Goal: Task Accomplishment & Management: Use online tool/utility

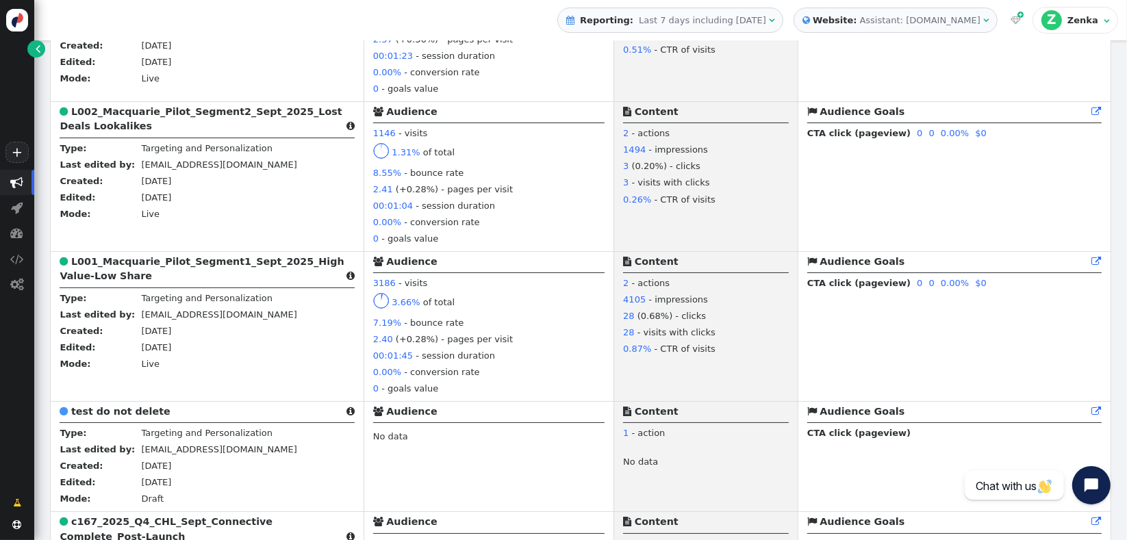
scroll to position [1037, 0]
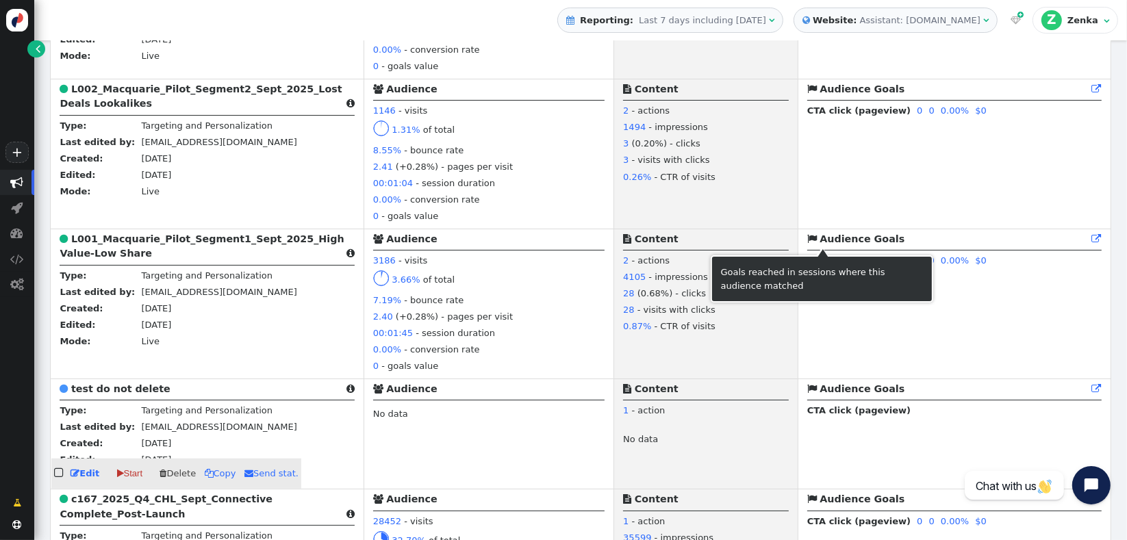
click at [84, 394] on b "test do not delete" at bounding box center [120, 388] width 99 height 11
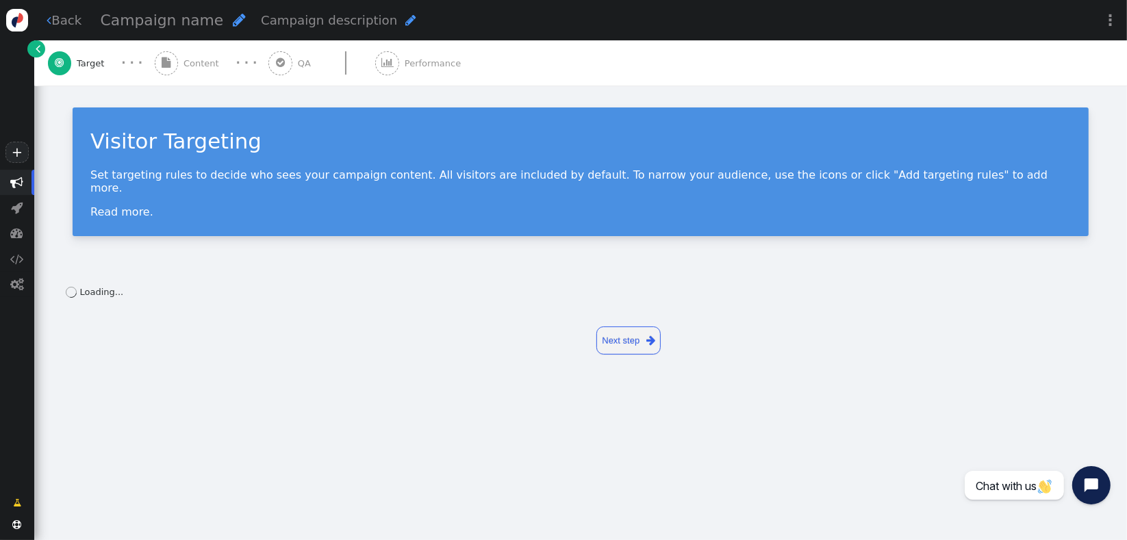
click at [193, 68] on span "Content" at bounding box center [203, 64] width 41 height 14
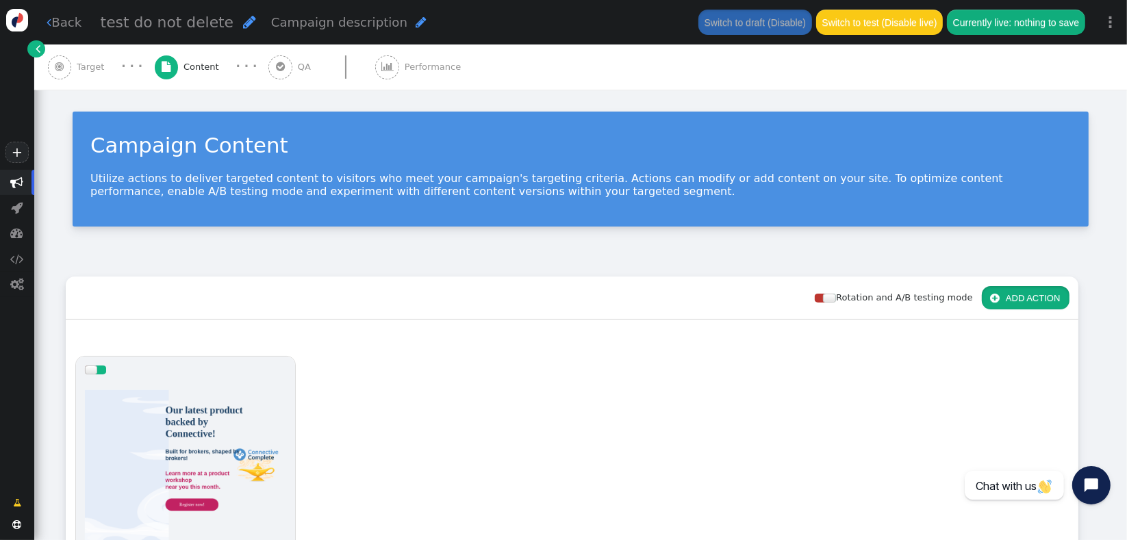
click at [1003, 294] on button " ADD ACTION" at bounding box center [1026, 297] width 88 height 23
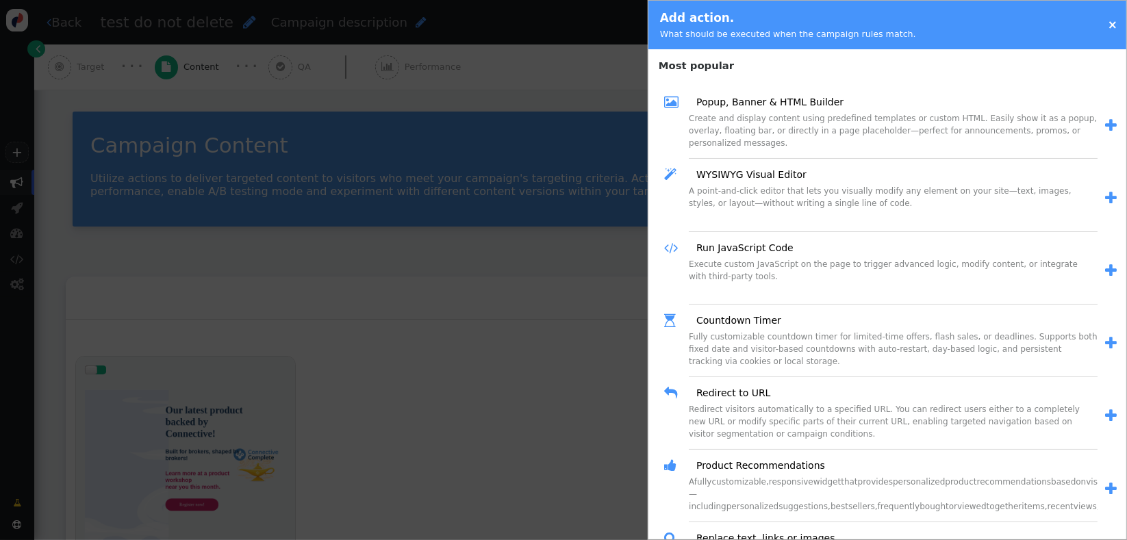
click at [1105, 126] on span "" at bounding box center [1111, 125] width 12 height 14
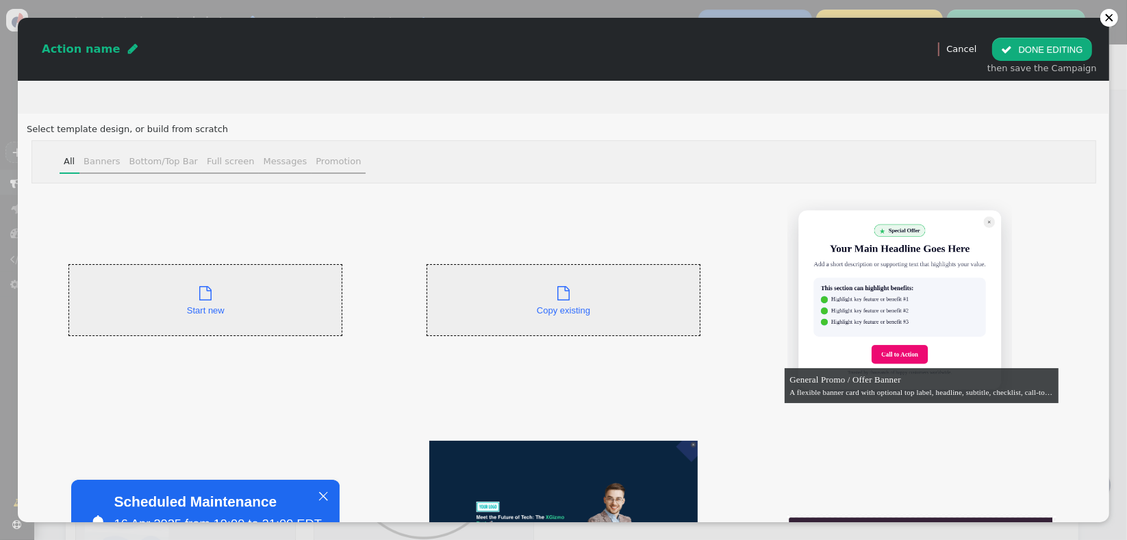
click at [528, 313] on div " Copy existing" at bounding box center [564, 299] width 274 height 207
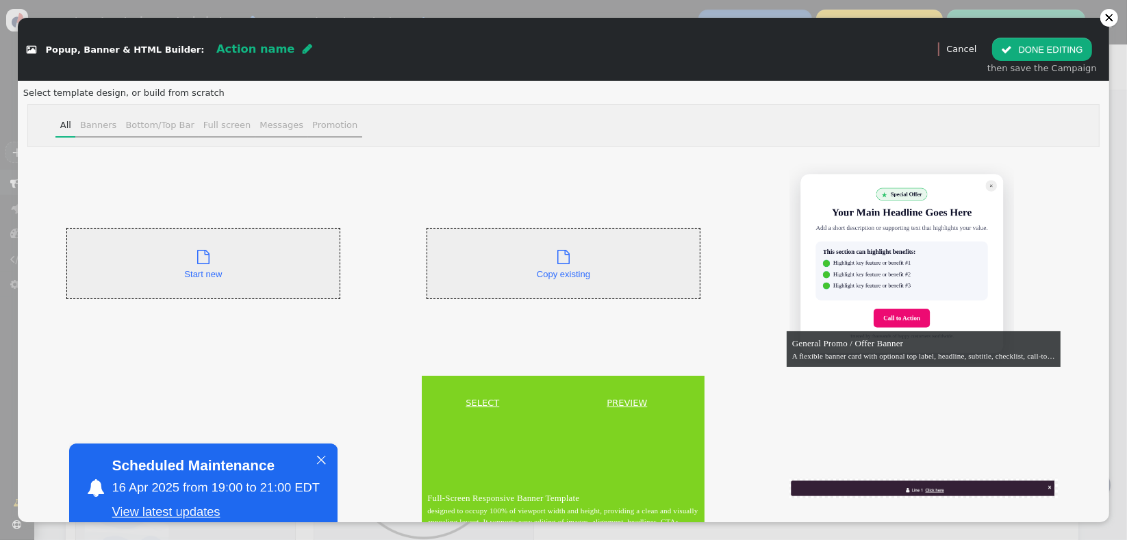
click at [564, 277] on span "Copy existing" at bounding box center [563, 274] width 53 height 10
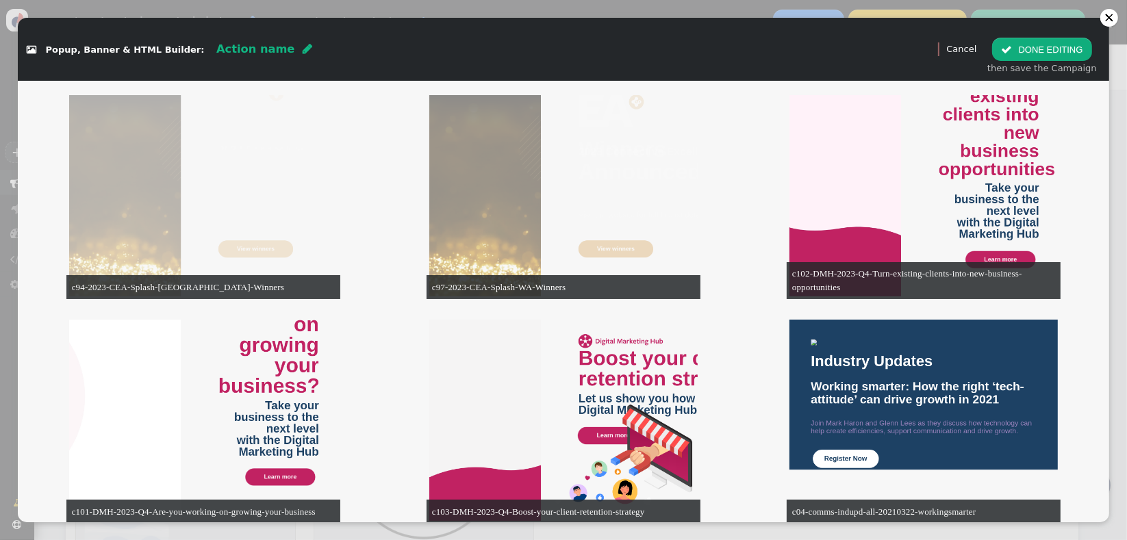
scroll to position [10197, 0]
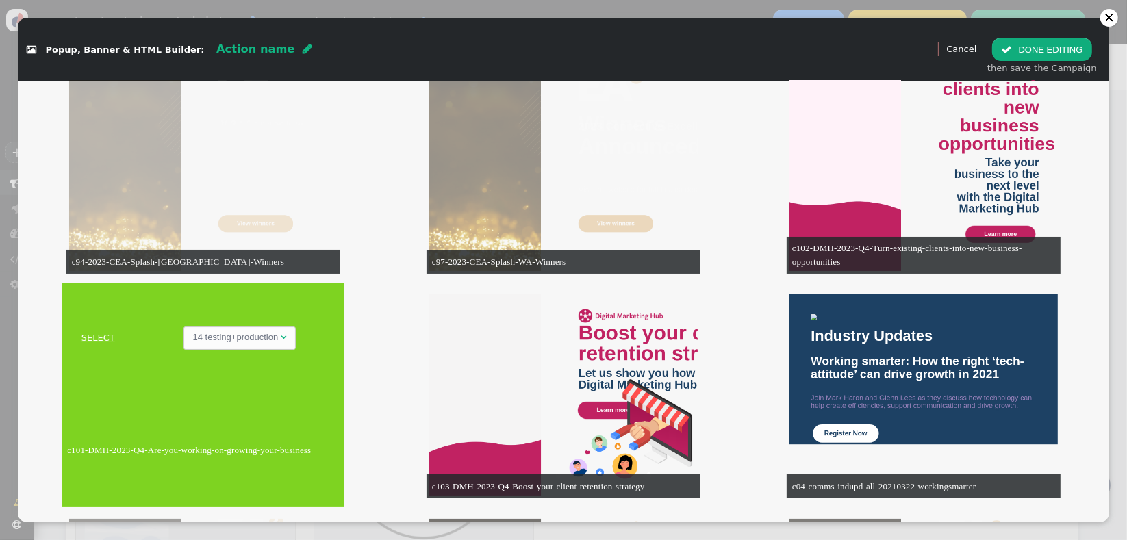
click at [99, 332] on link "SELECT" at bounding box center [97, 338] width 67 height 14
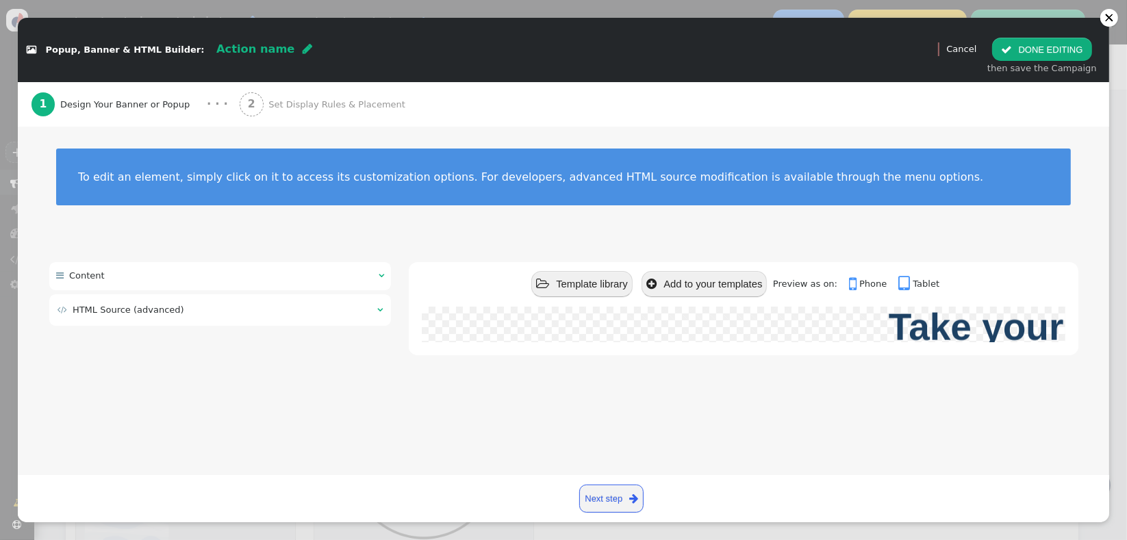
scroll to position [0, 0]
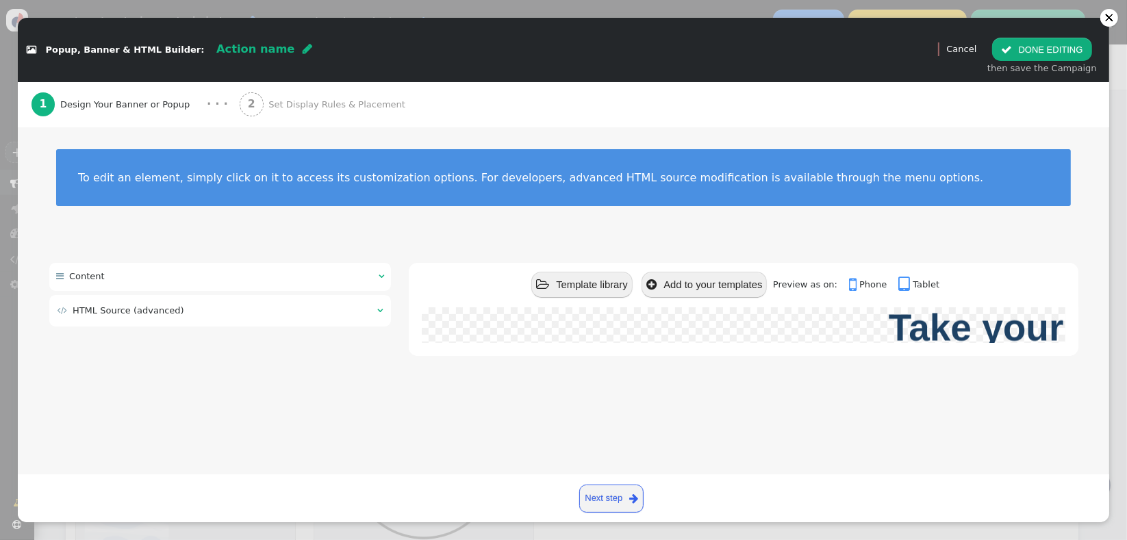
click at [297, 323] on div " HTML Source (advanced) " at bounding box center [220, 310] width 342 height 31
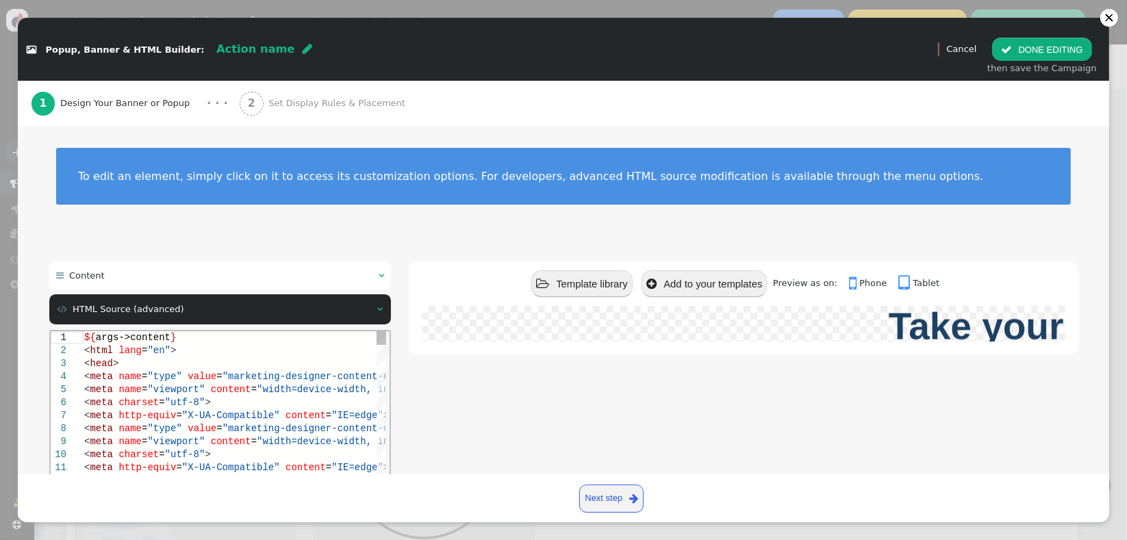
click at [204, 400] on span ">" at bounding box center [206, 401] width 5 height 11
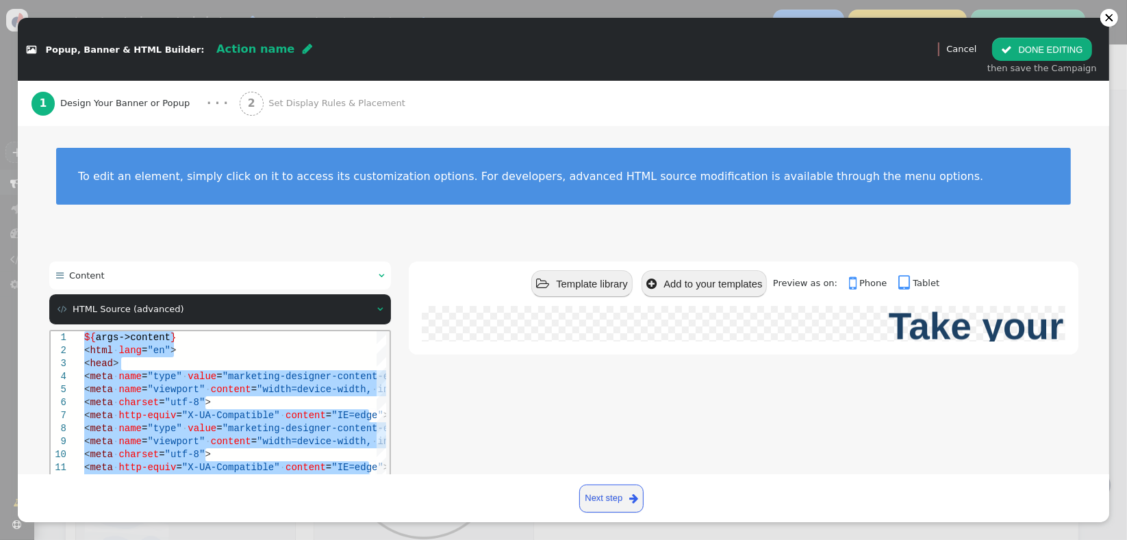
paste textarea "</div>"
type textarea "</div> </div> ${menu name='Content', icon='bars'} ${menu args->content name='Co…"
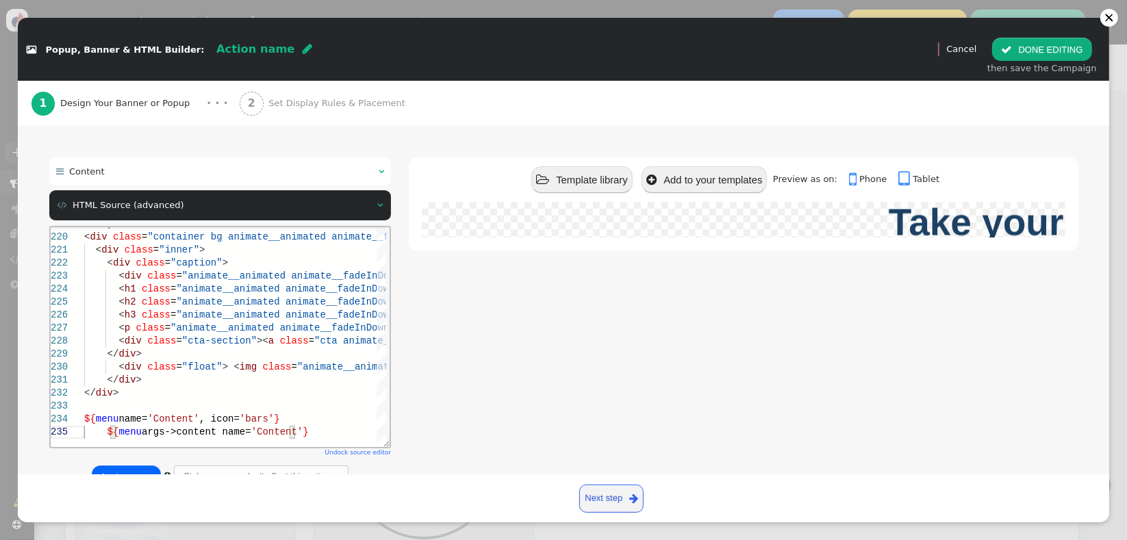
scroll to position [151, 0]
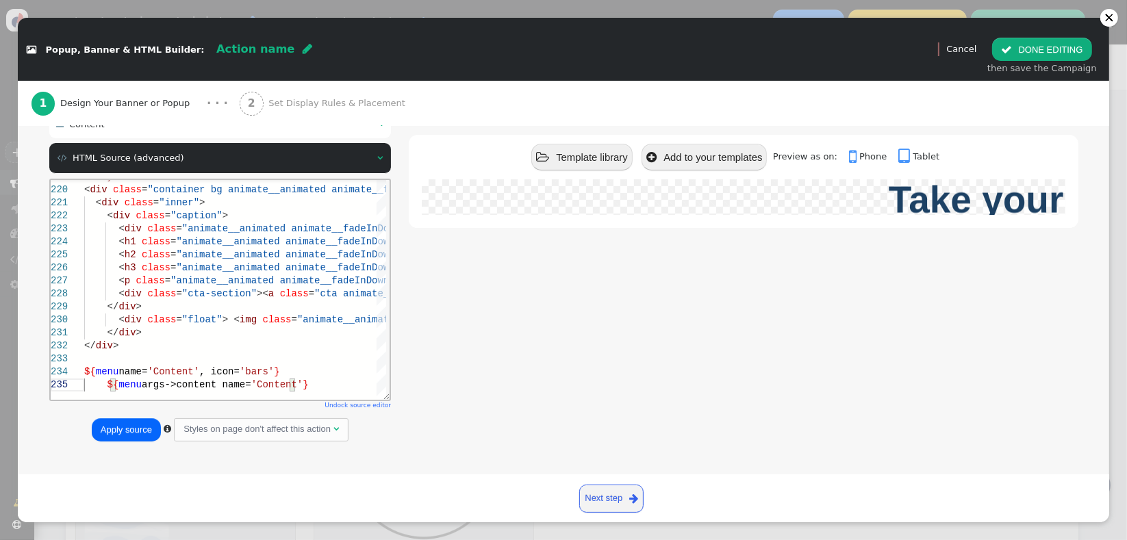
click at [123, 430] on button "Apply source" at bounding box center [126, 429] width 69 height 23
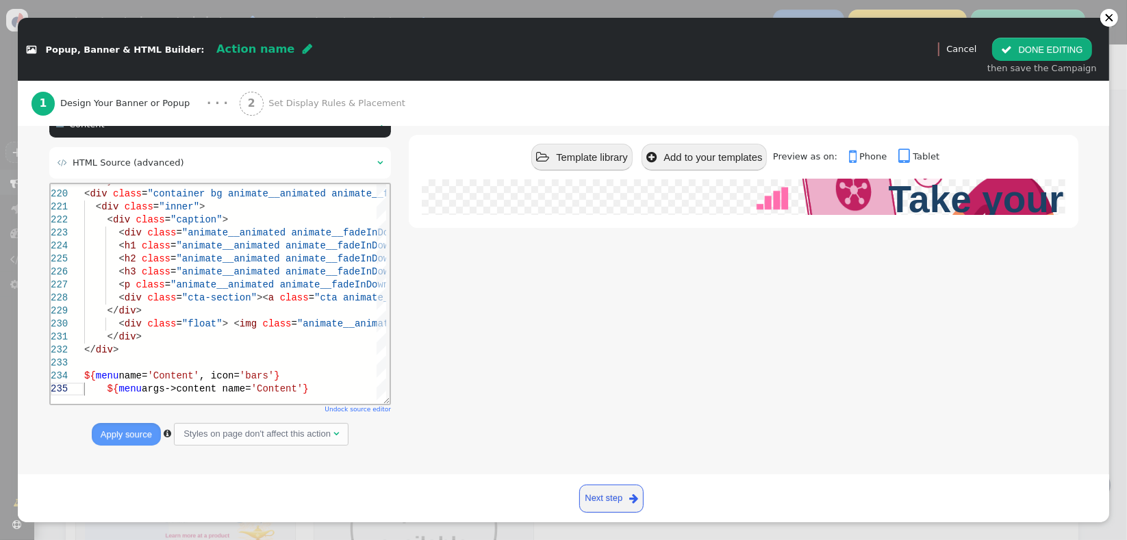
scroll to position [0, 0]
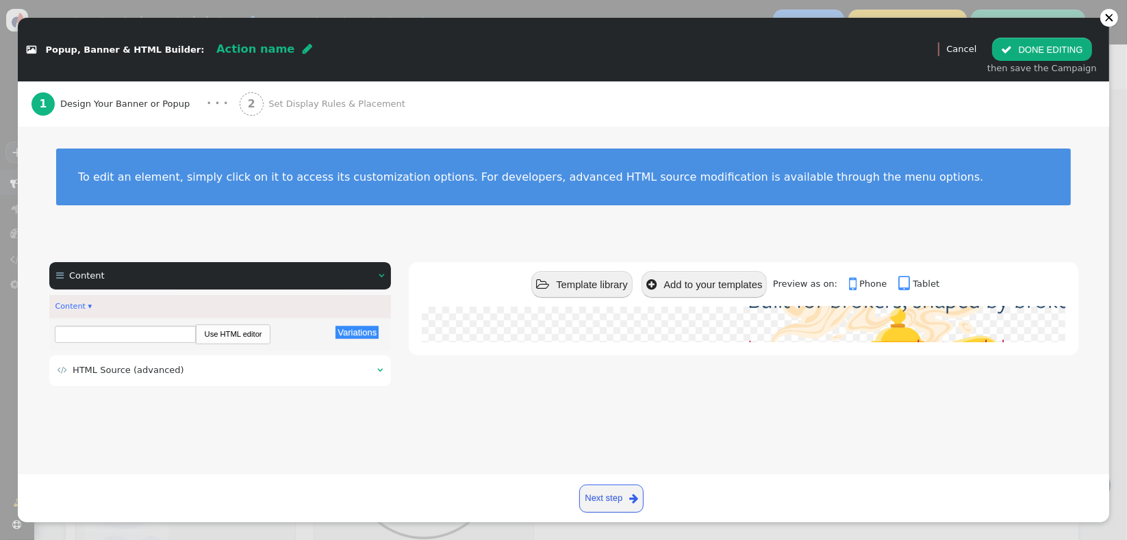
click at [983, 430] on div "Create and display content using predefined templates or custom HTML. Easily sh…" at bounding box center [563, 301] width 1091 height 348
click at [1016, 55] on button " DONE EDITING" at bounding box center [1041, 49] width 99 height 23
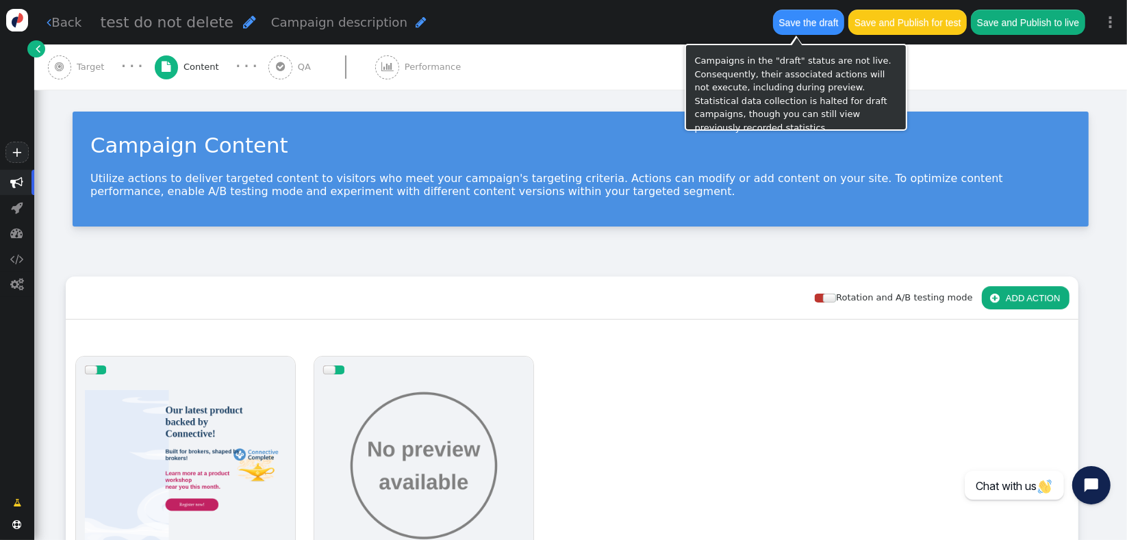
click at [777, 25] on button "Save the draft" at bounding box center [808, 22] width 71 height 25
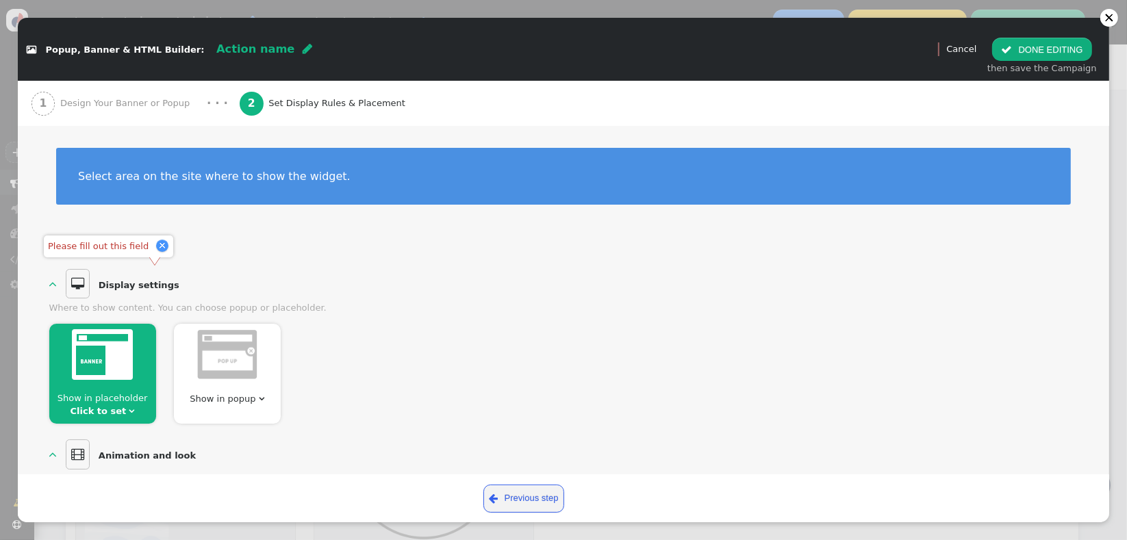
click at [110, 414] on link "Click to set" at bounding box center [99, 411] width 56 height 10
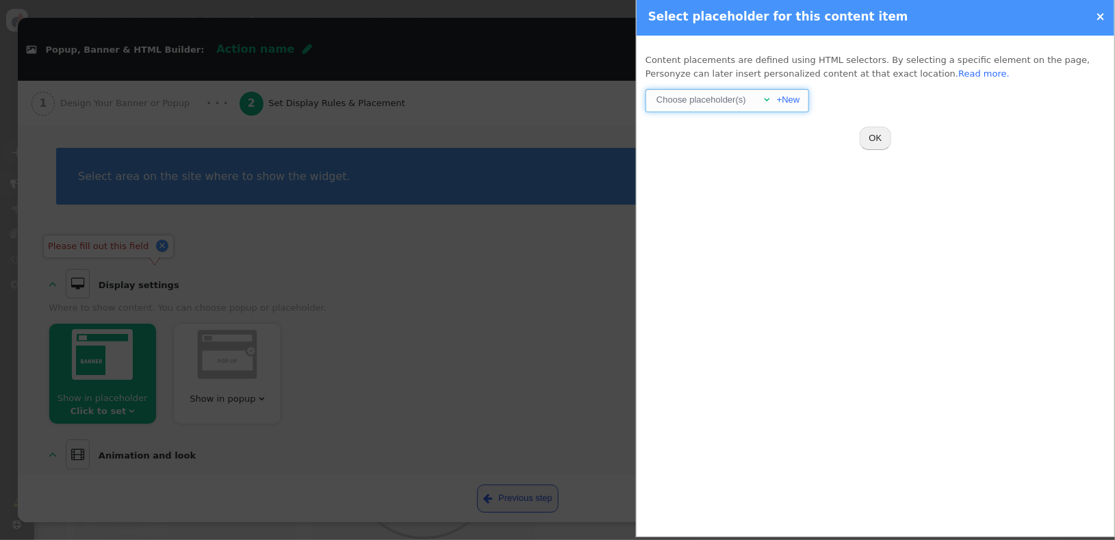
click at [769, 97] on span "" at bounding box center [766, 99] width 5 height 9
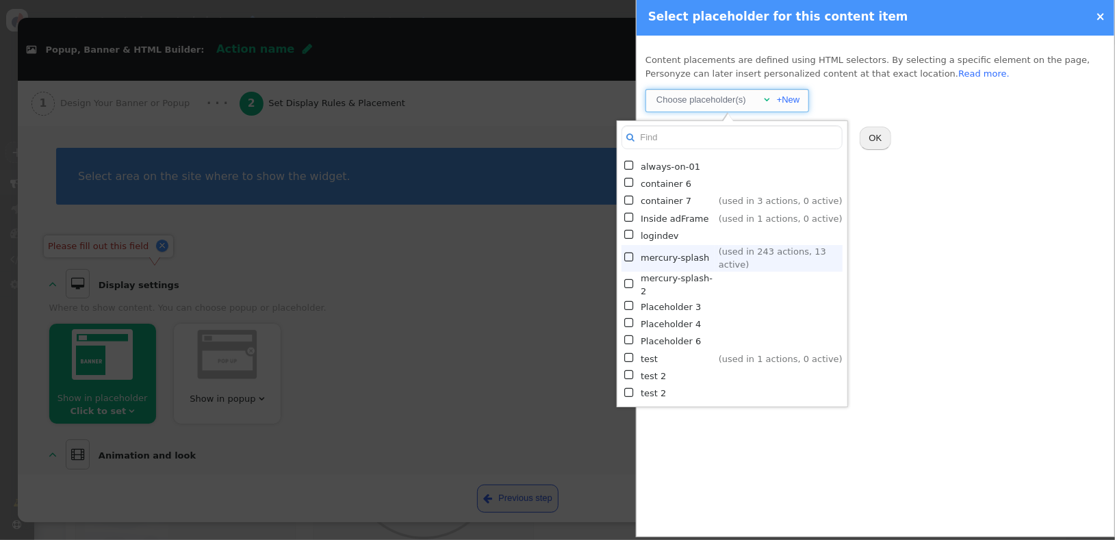
click at [668, 246] on td "mercury-splash" at bounding box center [677, 258] width 73 height 27
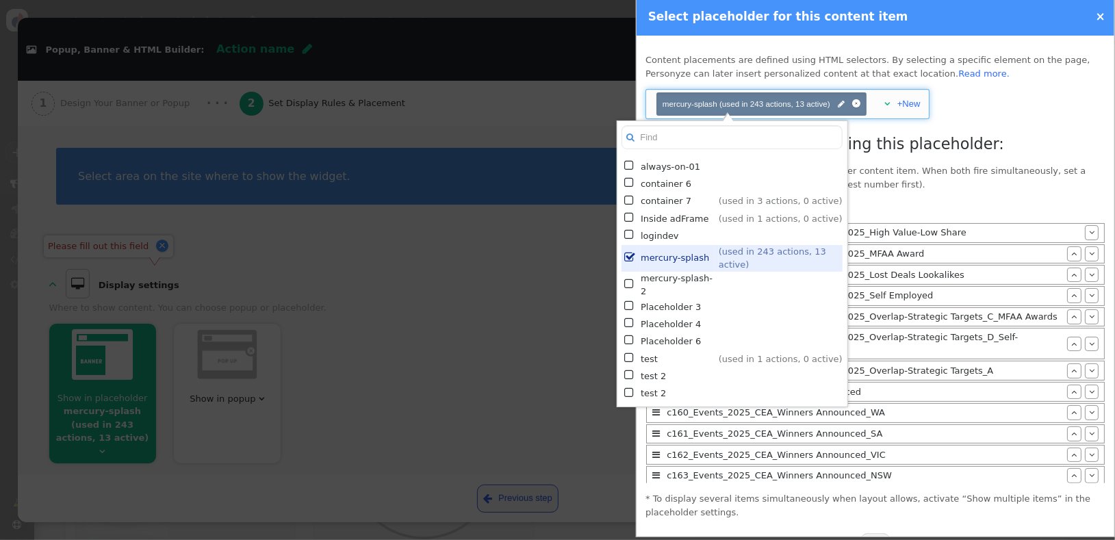
click at [872, 292] on div "L002_Macquarie_Pilot_Segment2_Sept_2025_Self Employed" at bounding box center [865, 296] width 404 height 14
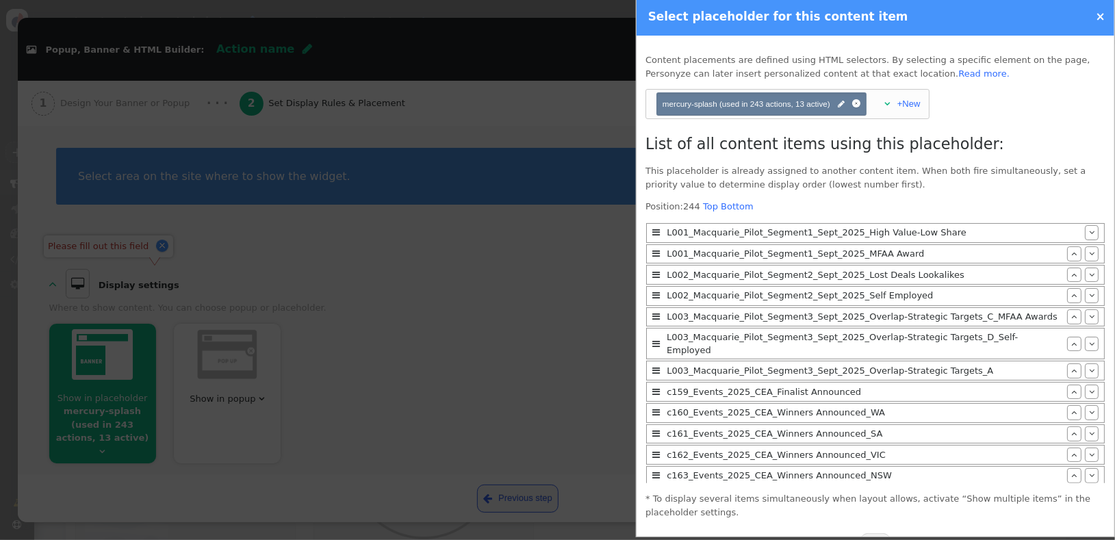
click at [546, 328] on div at bounding box center [557, 270] width 1115 height 540
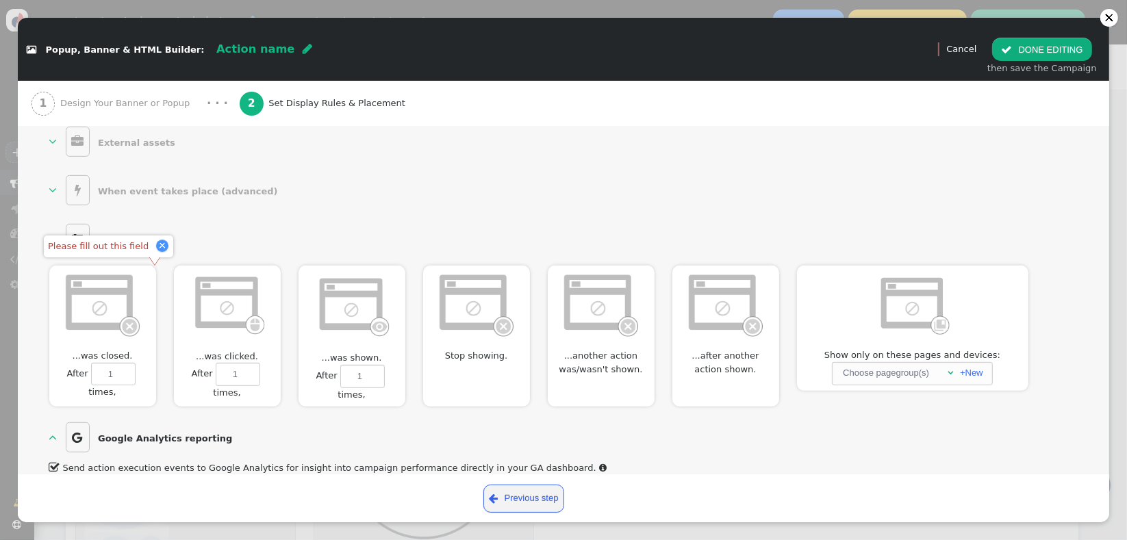
scroll to position [166, 0]
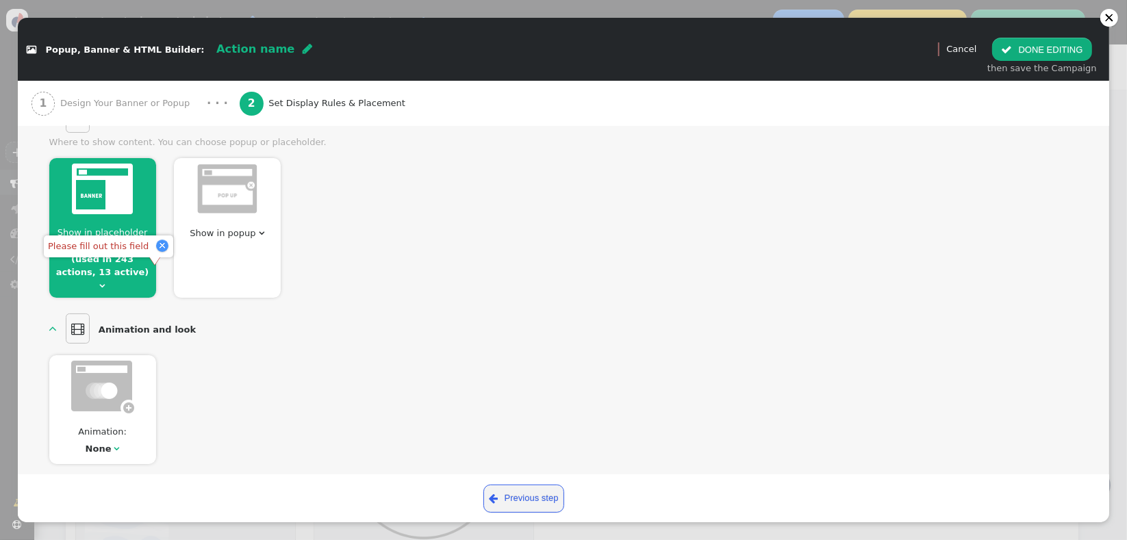
click at [1012, 47] on span "" at bounding box center [1006, 50] width 11 height 10
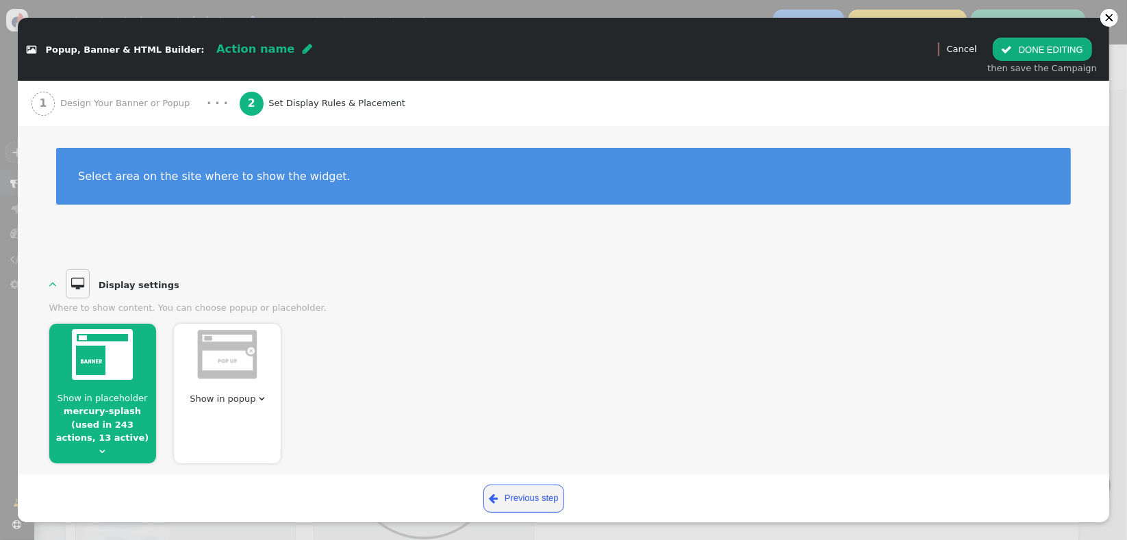
scroll to position [0, 0]
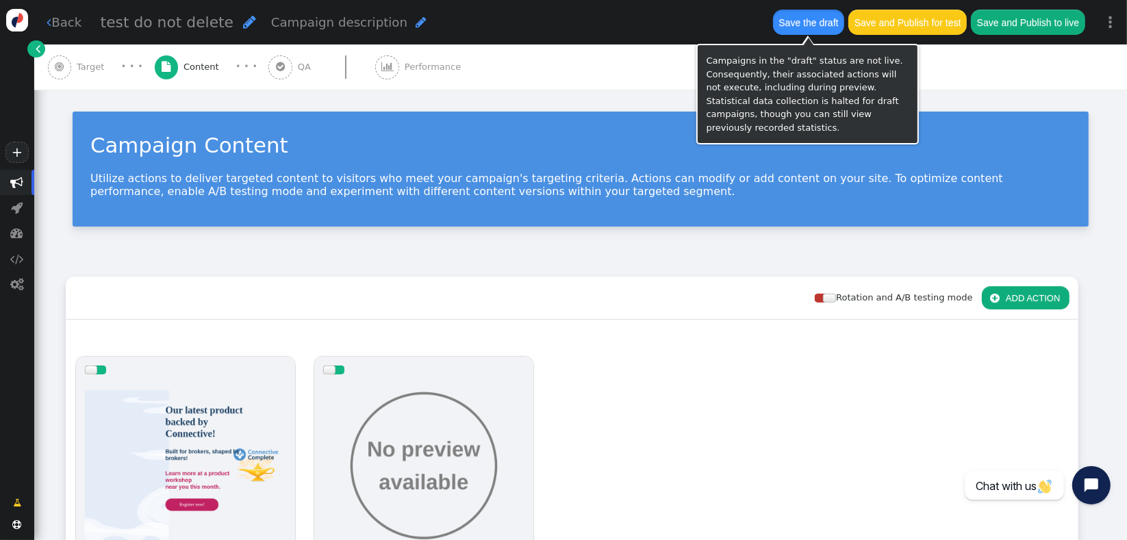
click at [790, 14] on button "Save the draft" at bounding box center [808, 22] width 71 height 25
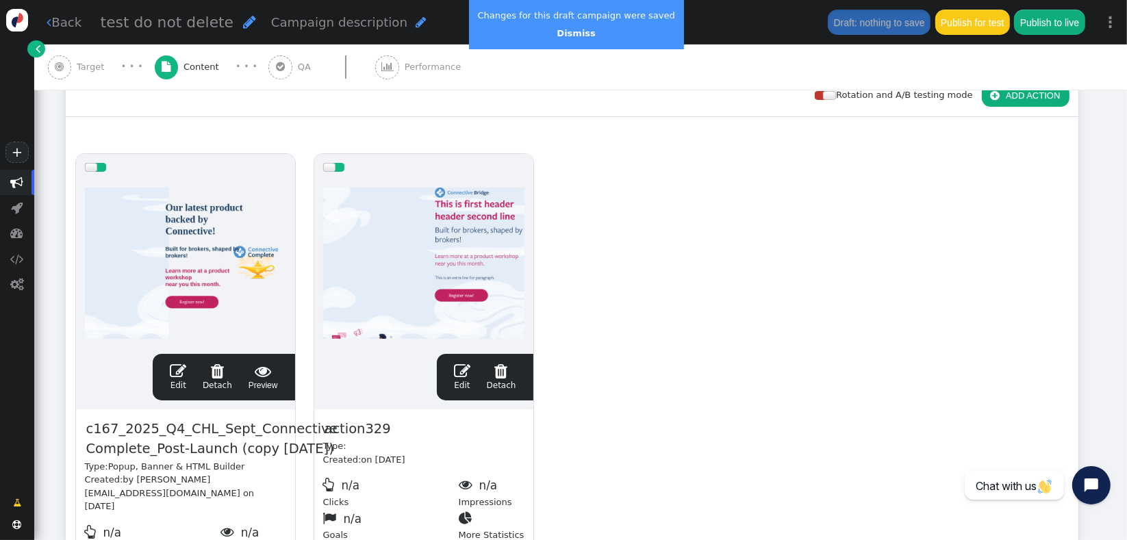
scroll to position [193, 0]
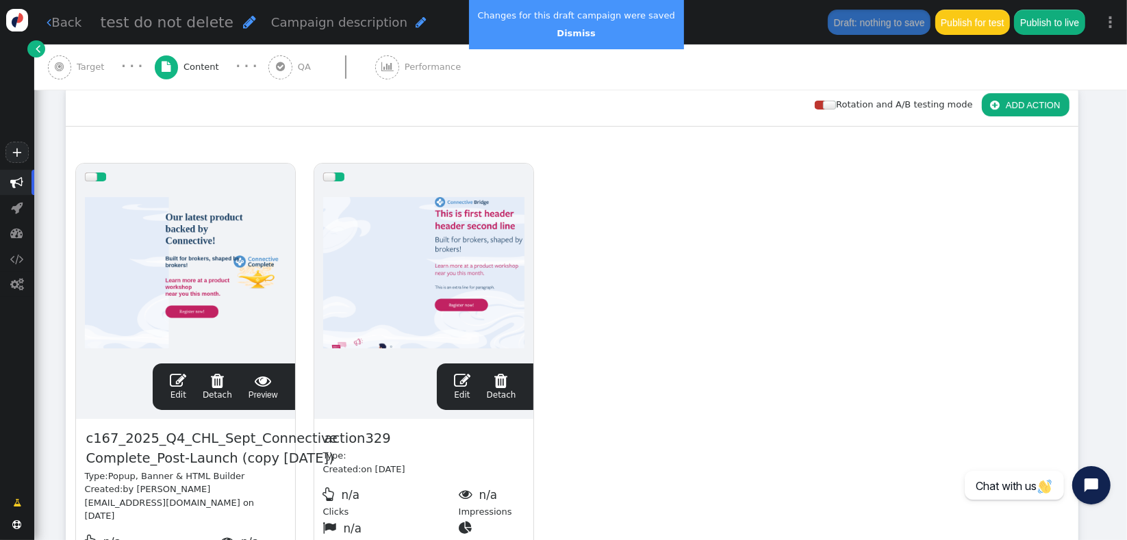
click at [88, 176] on div at bounding box center [91, 177] width 13 height 9
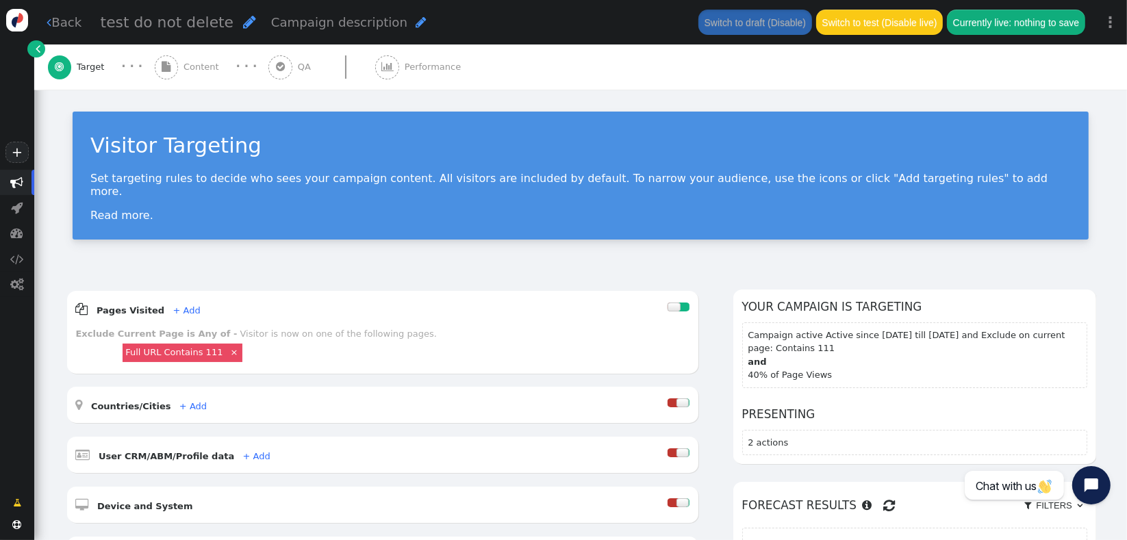
click at [171, 68] on span "" at bounding box center [167, 67] width 24 height 24
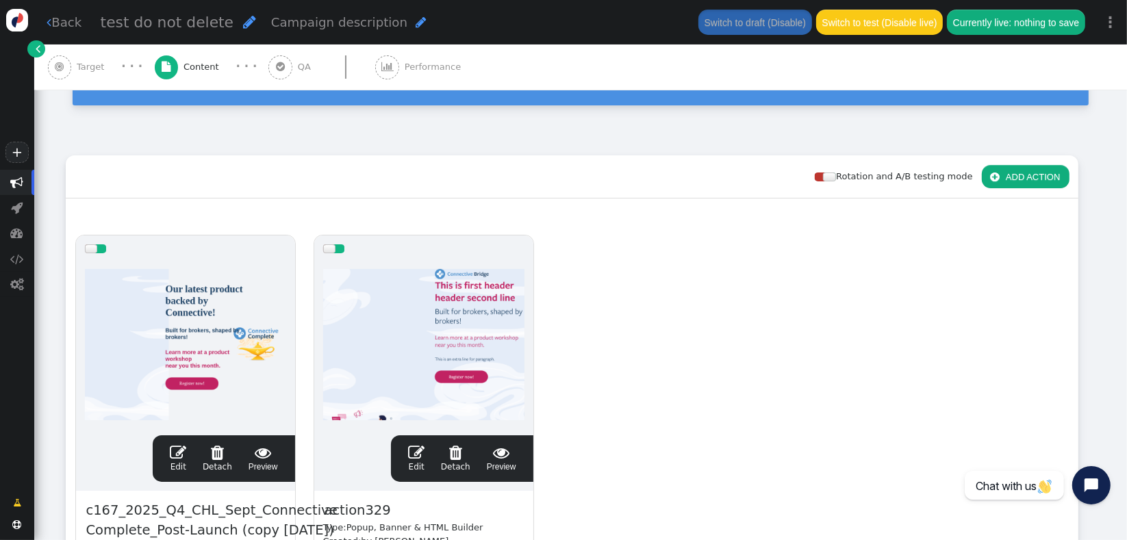
scroll to position [164, 0]
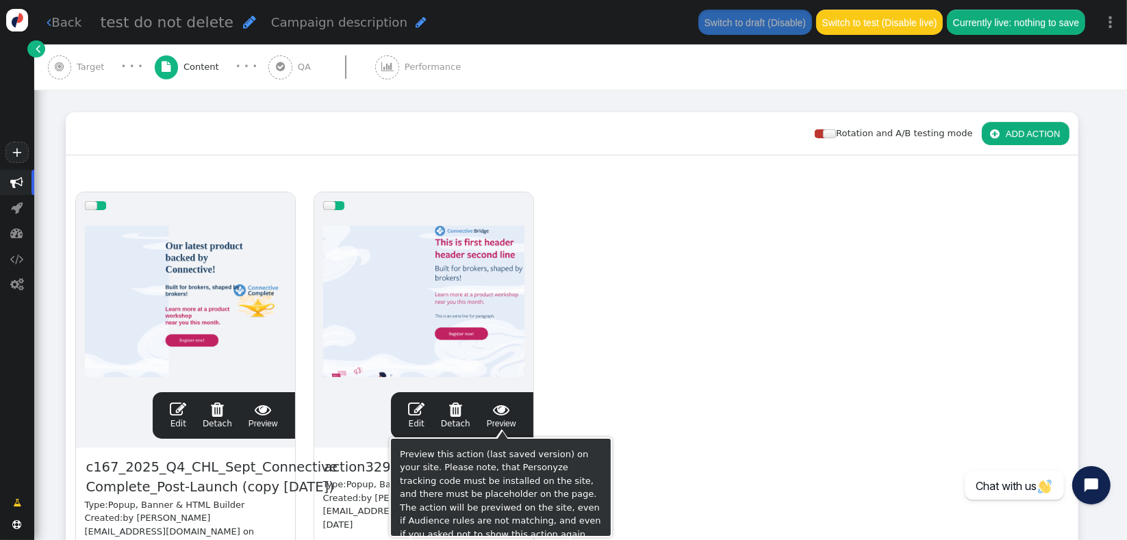
click at [513, 419] on span " Preview" at bounding box center [501, 415] width 29 height 29
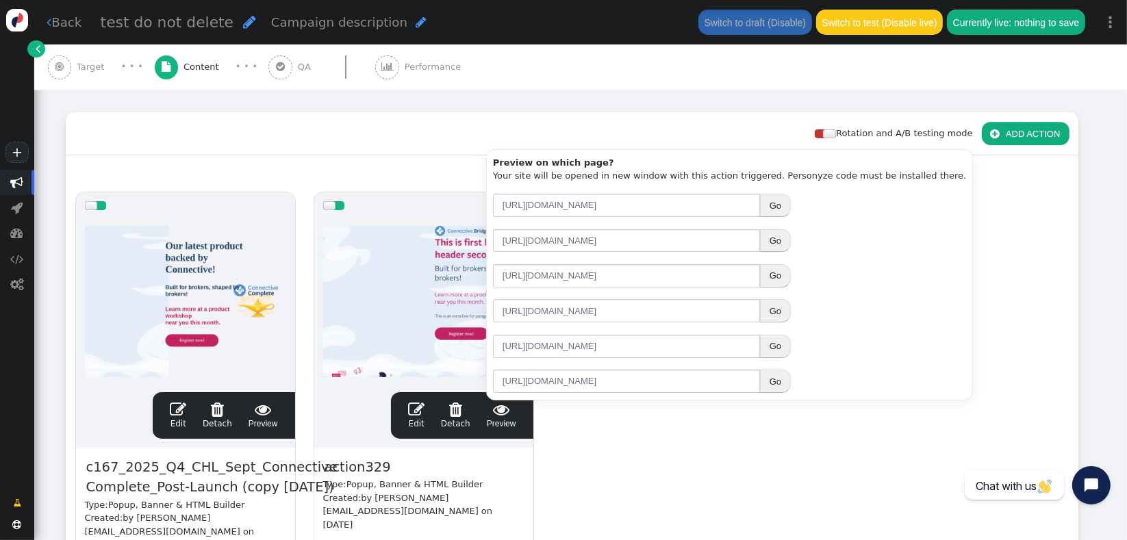
click at [774, 314] on button "Go" at bounding box center [775, 310] width 31 height 23
drag, startPoint x: 92, startPoint y: 203, endPoint x: 105, endPoint y: 212, distance: 16.3
click at [92, 202] on div at bounding box center [91, 205] width 13 height 9
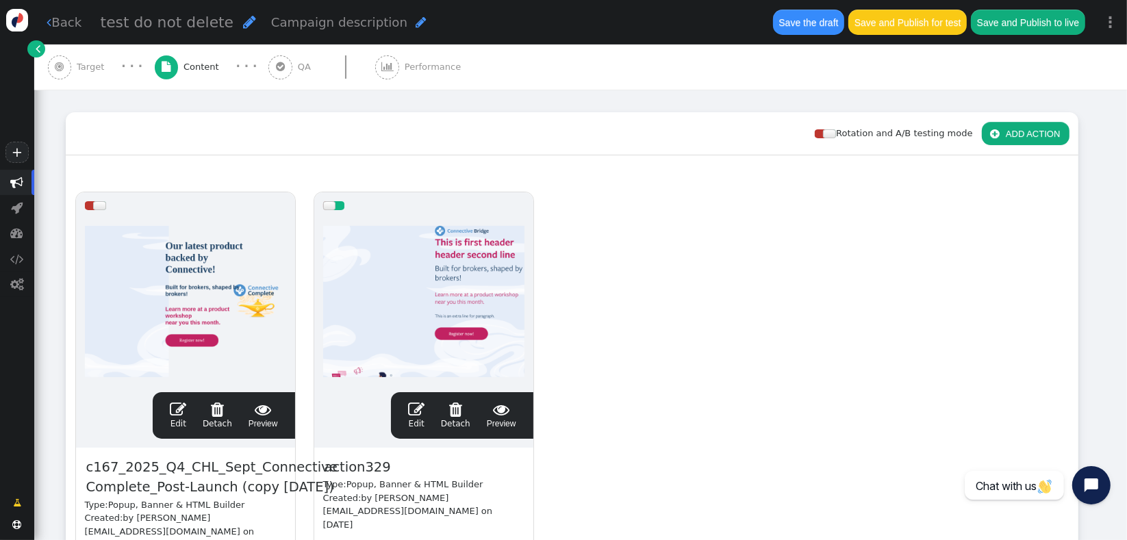
click at [416, 408] on span "" at bounding box center [416, 409] width 16 height 16
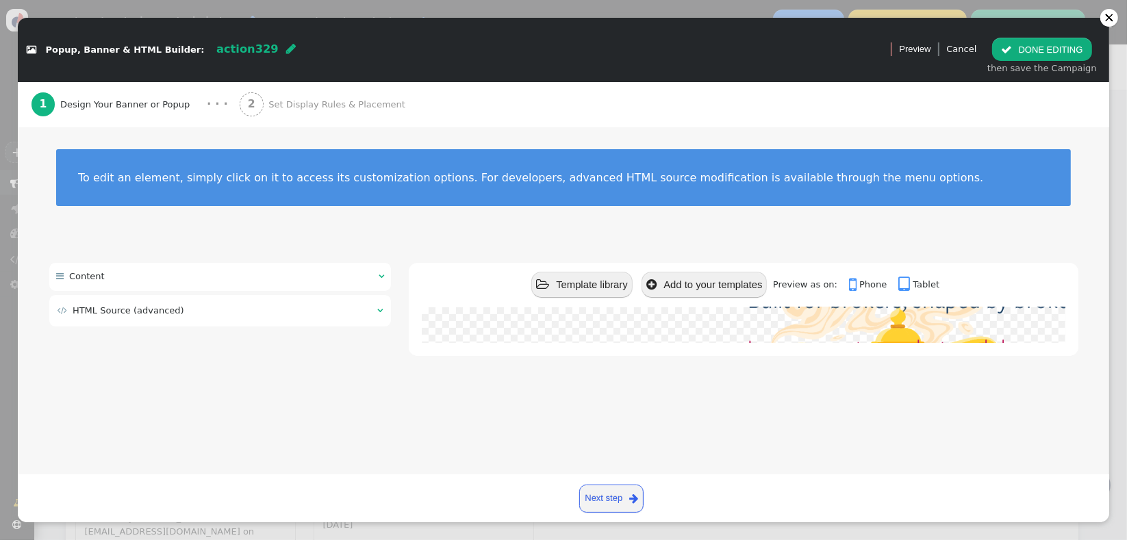
click at [188, 309] on td " HTML Source (advanced)" at bounding box center [213, 311] width 310 height 14
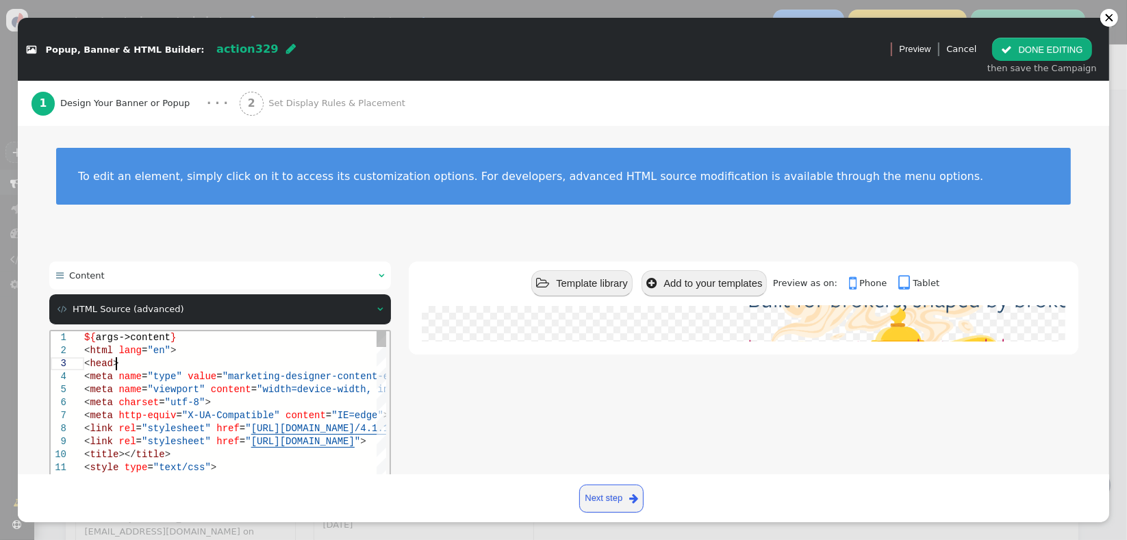
scroll to position [0, 0]
click at [219, 361] on div "< head >" at bounding box center [371, 363] width 574 height 13
type textarea "${args->content} <html lang="en"> <head> <meta name="type" value="marketing-des…"
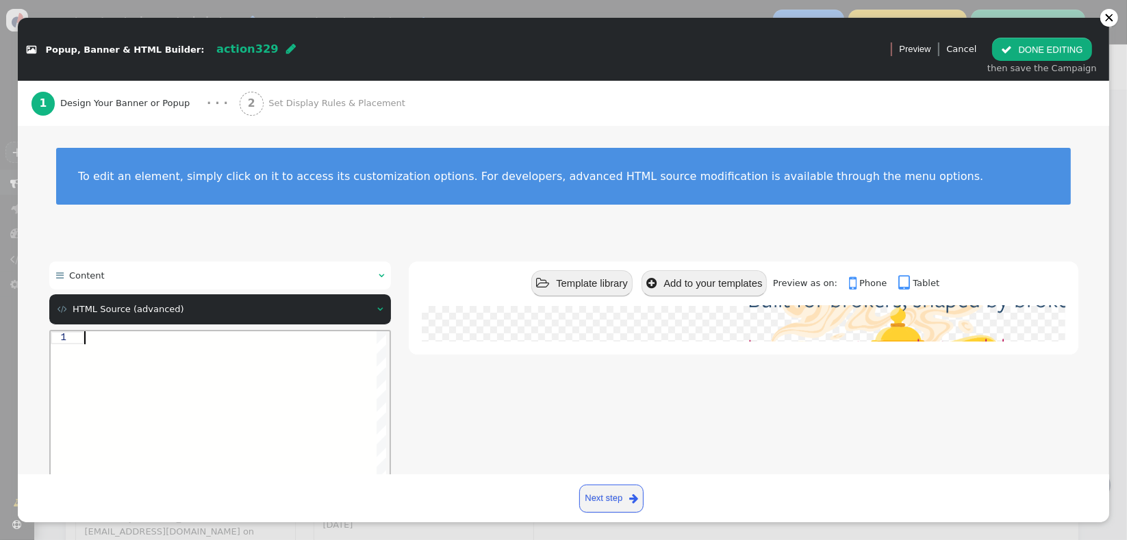
paste textarea "<div class="float"> <img class="animate__animated animate__fadeInDown" src="htt…"
type textarea "<div class="float"> <img class="animate__animated animate__fadeInDown" src="htt…"
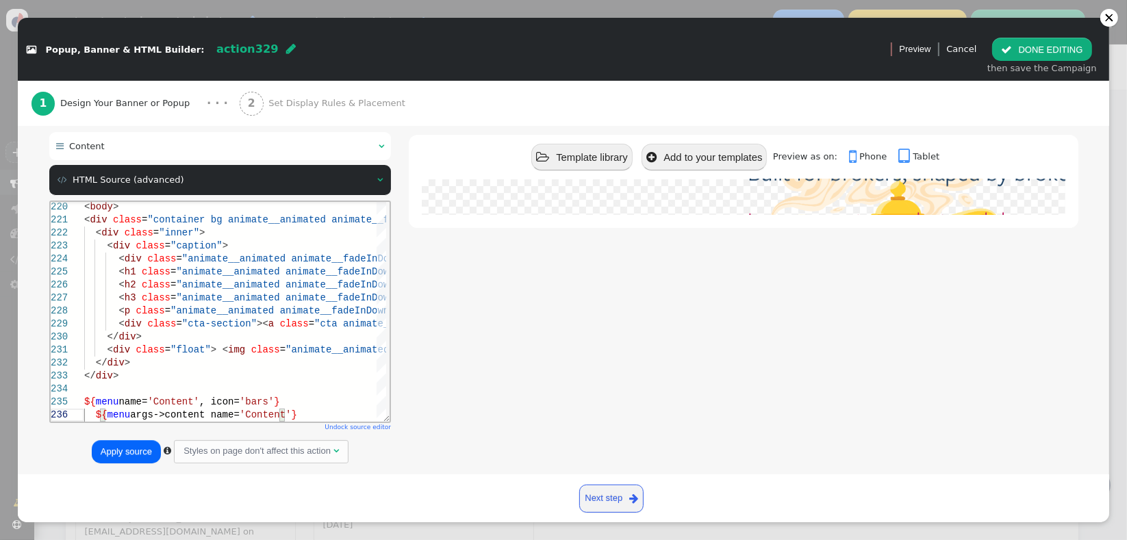
scroll to position [151, 0]
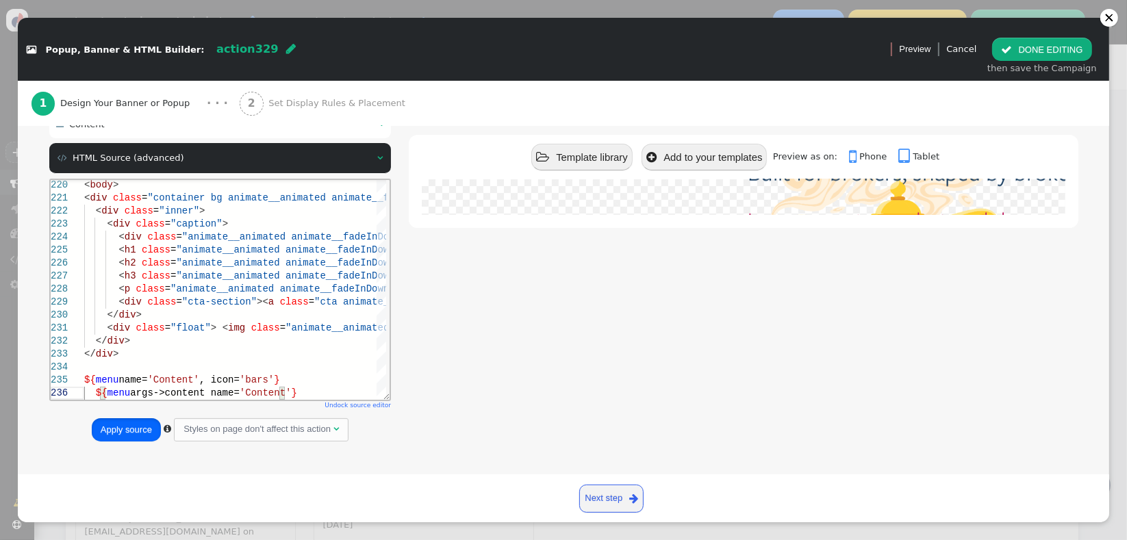
click at [136, 425] on button "Apply source" at bounding box center [126, 429] width 69 height 23
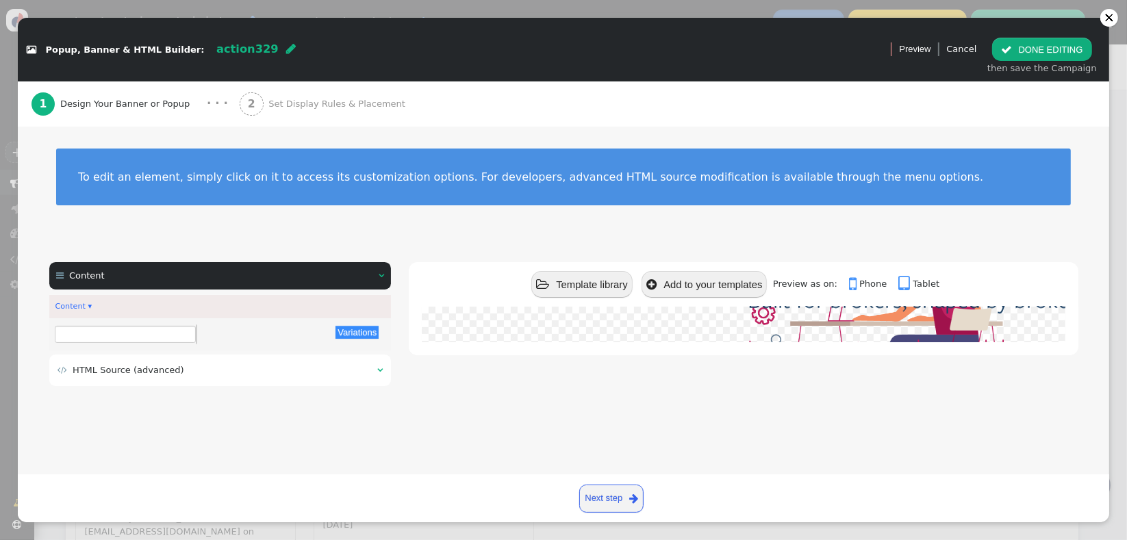
scroll to position [0, 0]
click at [1019, 58] on button " DONE EDITING" at bounding box center [1041, 49] width 99 height 23
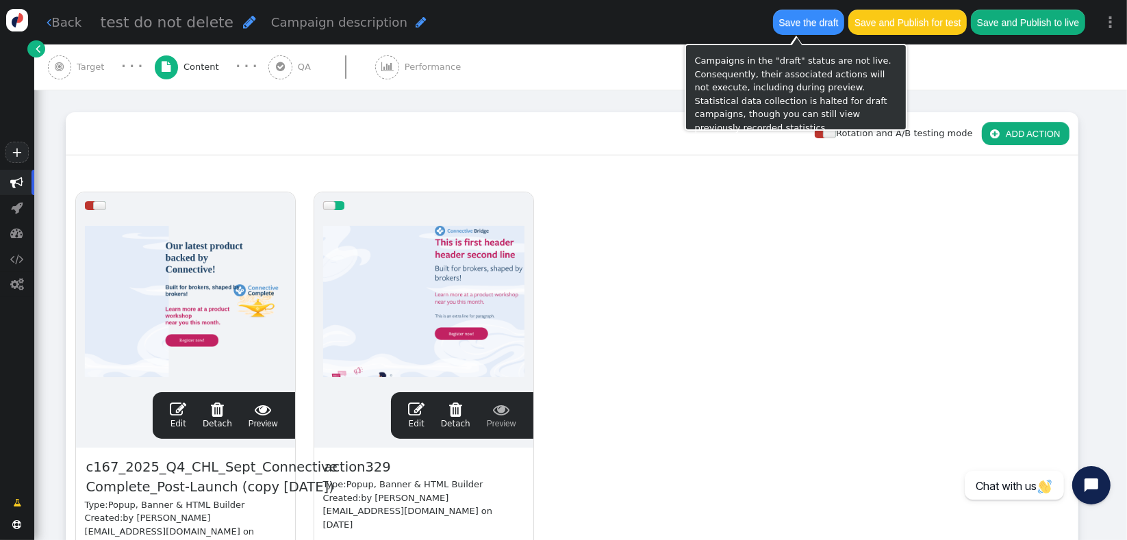
click at [802, 27] on button "Save the draft" at bounding box center [808, 22] width 71 height 25
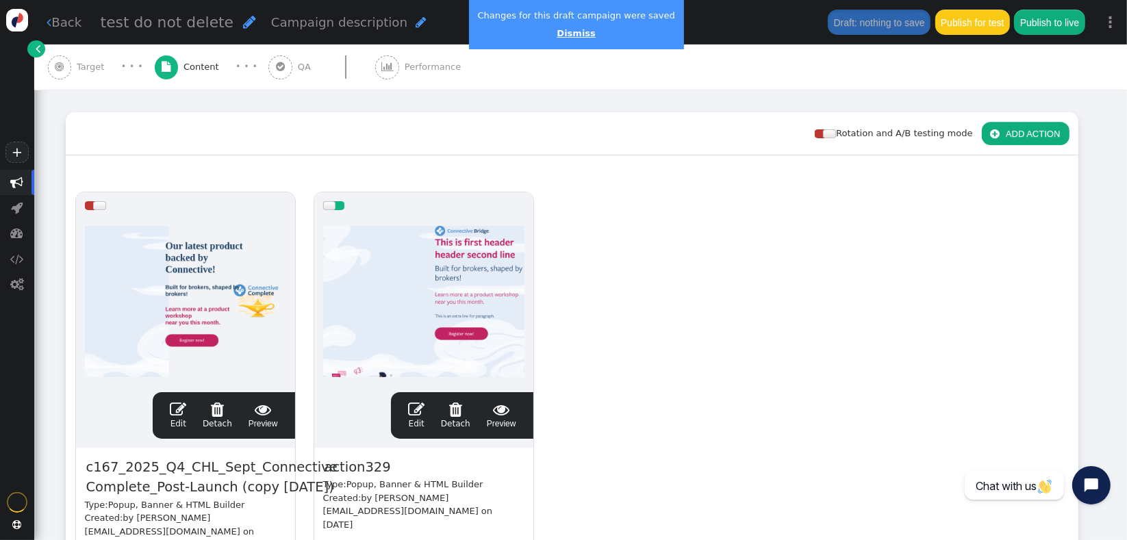
click at [566, 36] on link "Dismiss" at bounding box center [576, 33] width 38 height 10
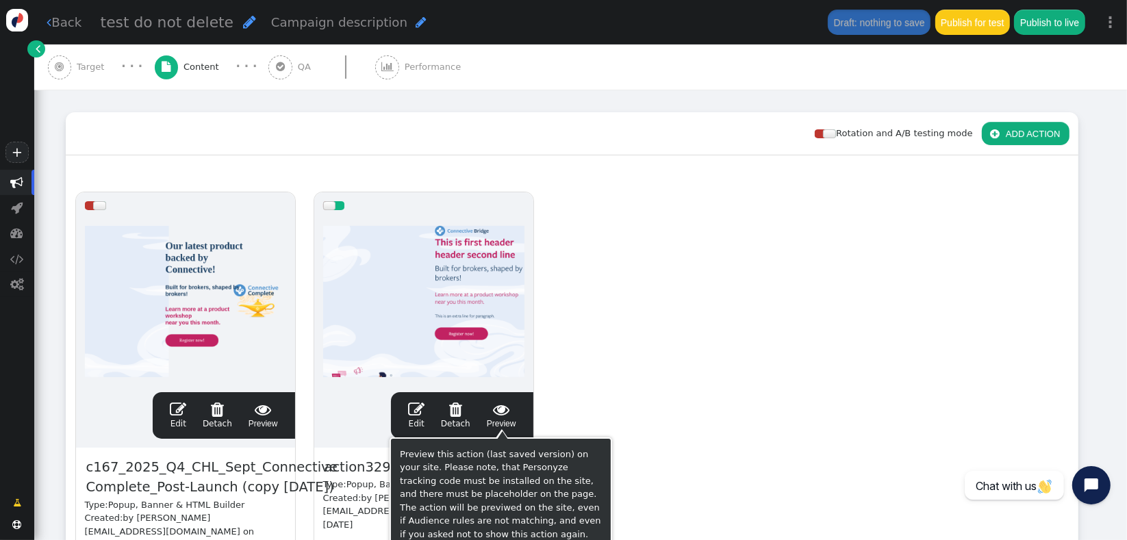
click at [511, 419] on span " Preview" at bounding box center [501, 415] width 29 height 29
